Goal: Navigation & Orientation: Find specific page/section

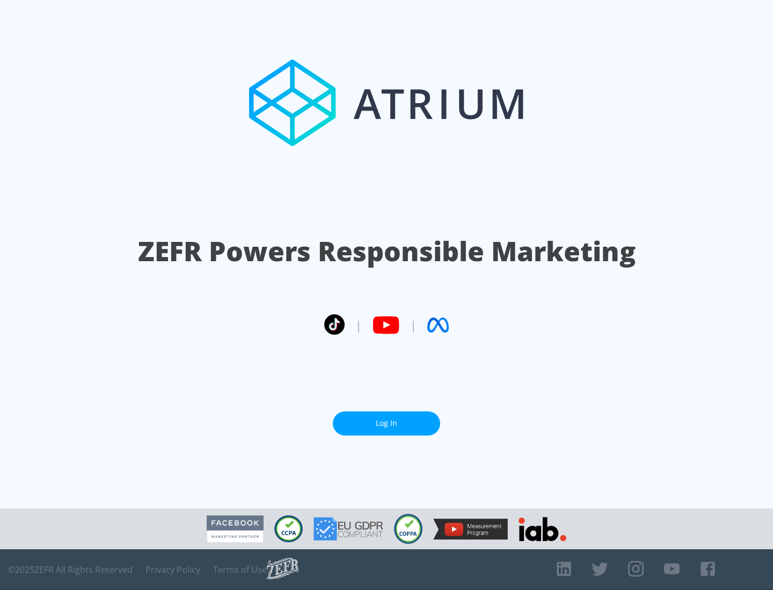
click at [386, 419] on link "Log In" at bounding box center [386, 423] width 107 height 24
